Goal: Navigation & Orientation: Find specific page/section

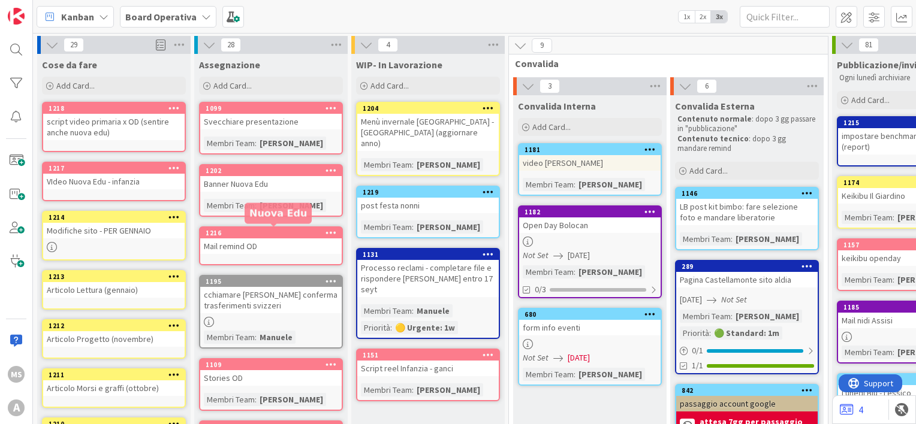
click at [252, 230] on div "1216" at bounding box center [274, 233] width 136 height 8
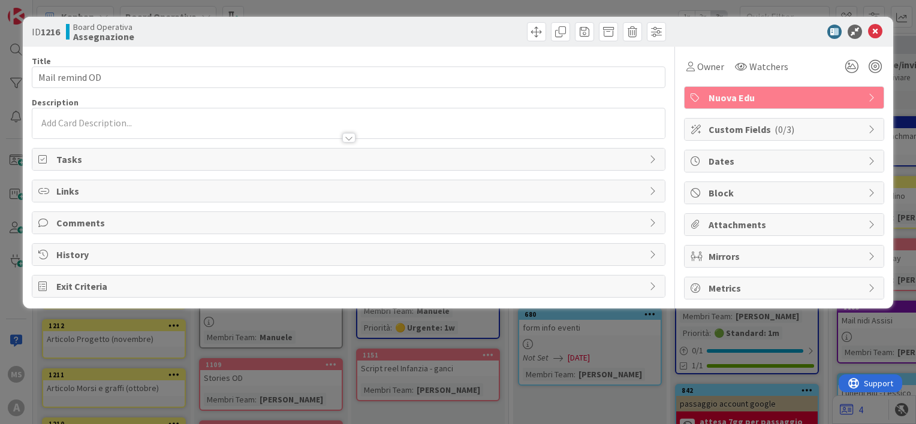
click at [876, 26] on icon at bounding box center [875, 32] width 14 height 14
